Goal: Task Accomplishment & Management: Complete application form

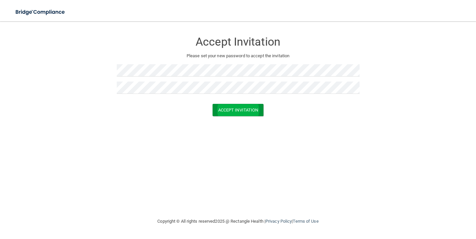
click at [240, 108] on button "Accept Invitation" at bounding box center [238, 110] width 51 height 12
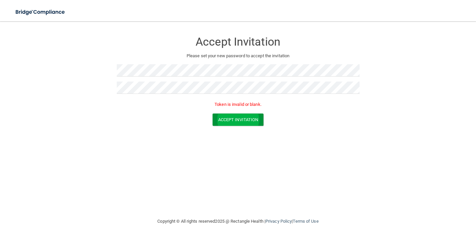
click at [245, 121] on button "Accept Invitation" at bounding box center [238, 119] width 51 height 12
click at [245, 117] on button "Accept Invitation" at bounding box center [238, 119] width 51 height 12
click at [174, 99] on div "Token is invalid or blank." at bounding box center [238, 106] width 243 height 15
click at [227, 125] on form "Accept Invitation Please set your new password to accept the invitation Token i…" at bounding box center [237, 81] width 449 height 106
click at [227, 123] on button "Accept Invitation" at bounding box center [238, 119] width 51 height 12
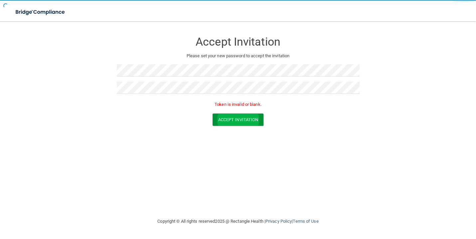
click at [234, 120] on button "Accept Invitation" at bounding box center [238, 119] width 51 height 12
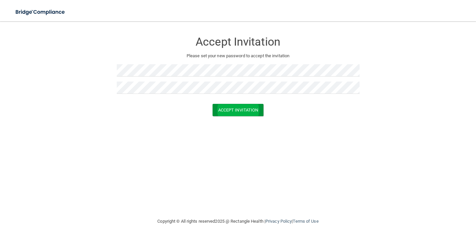
click at [233, 106] on button "Accept Invitation" at bounding box center [238, 110] width 51 height 12
